Goal: Information Seeking & Learning: Learn about a topic

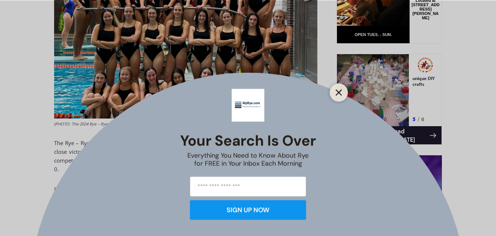
click at [338, 89] on icon "Close" at bounding box center [338, 92] width 7 height 7
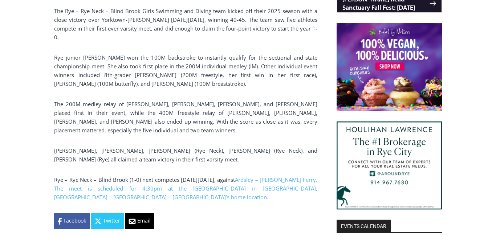
scroll to position [557, 0]
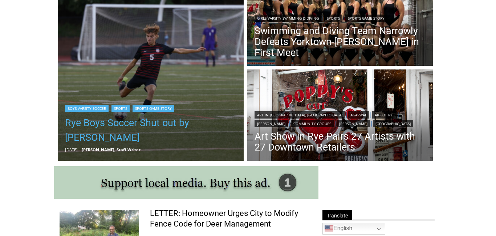
click at [76, 124] on link "Rye Boys Soccer Shut out by [PERSON_NAME]" at bounding box center [150, 129] width 171 height 29
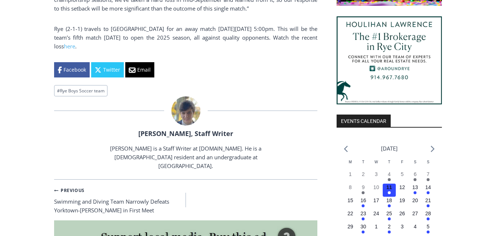
scroll to position [661, 0]
